Goal: Browse casually

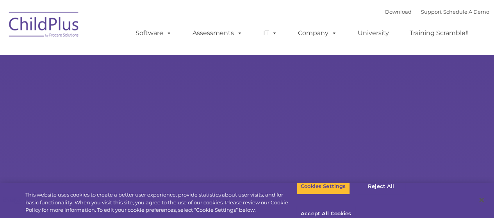
select select "MEDIUM"
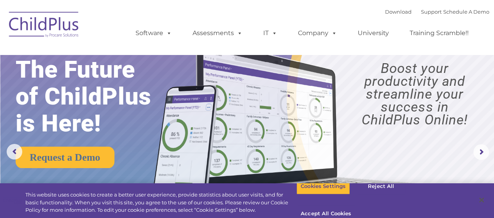
click at [43, 23] on img at bounding box center [44, 25] width 78 height 39
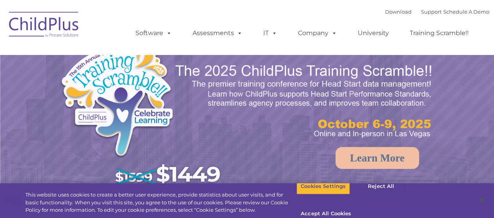
select select "MEDIUM"
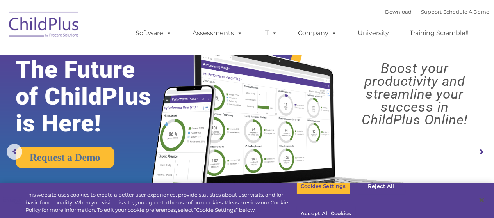
click at [40, 31] on img at bounding box center [44, 25] width 78 height 39
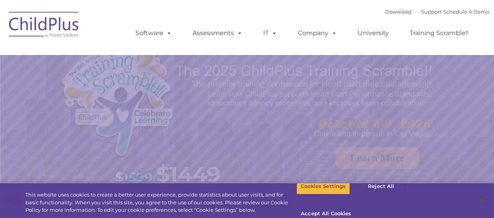
select select "MEDIUM"
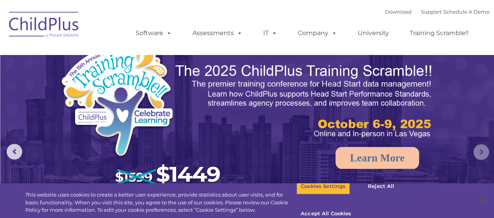
click at [481, 152] on rs-arrow at bounding box center [481, 152] width 16 height 16
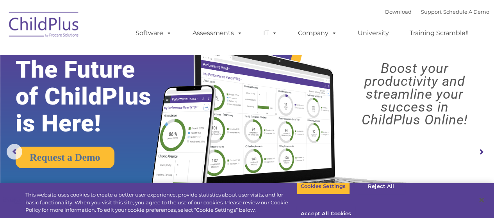
click at [481, 152] on rs-arrow at bounding box center [481, 152] width 16 height 16
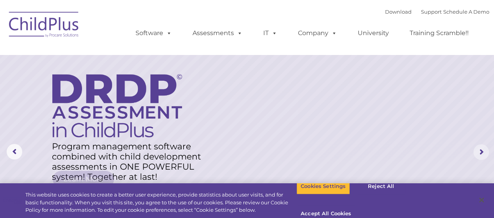
click at [481, 152] on rs-arrow at bounding box center [481, 152] width 16 height 16
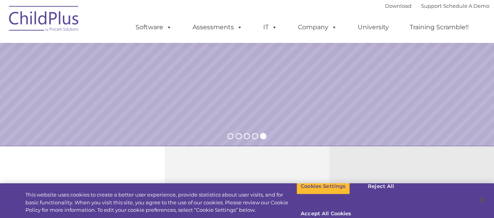
scroll to position [967, 0]
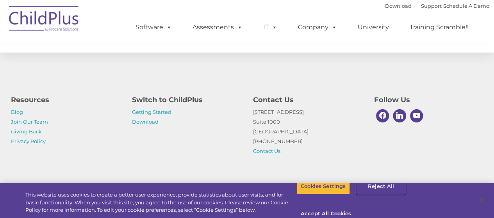
click at [383, 195] on button "Reject All" at bounding box center [380, 186] width 49 height 16
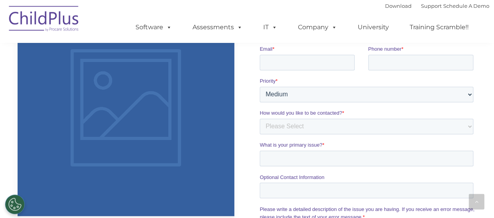
scroll to position [562, 0]
